Goal: Task Accomplishment & Management: Use online tool/utility

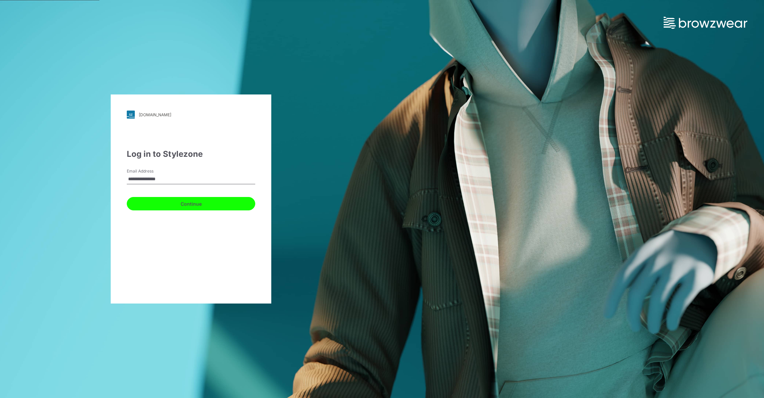
click at [206, 206] on button "Continue" at bounding box center [191, 203] width 129 height 13
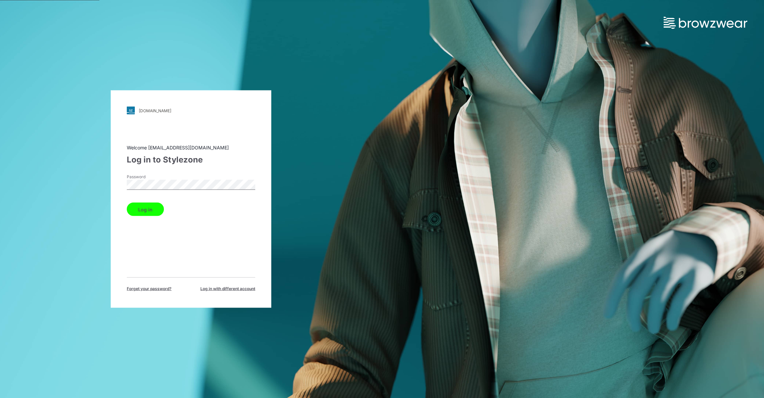
click at [137, 215] on button "Log in" at bounding box center [145, 208] width 37 height 13
